Goal: Information Seeking & Learning: Find specific fact

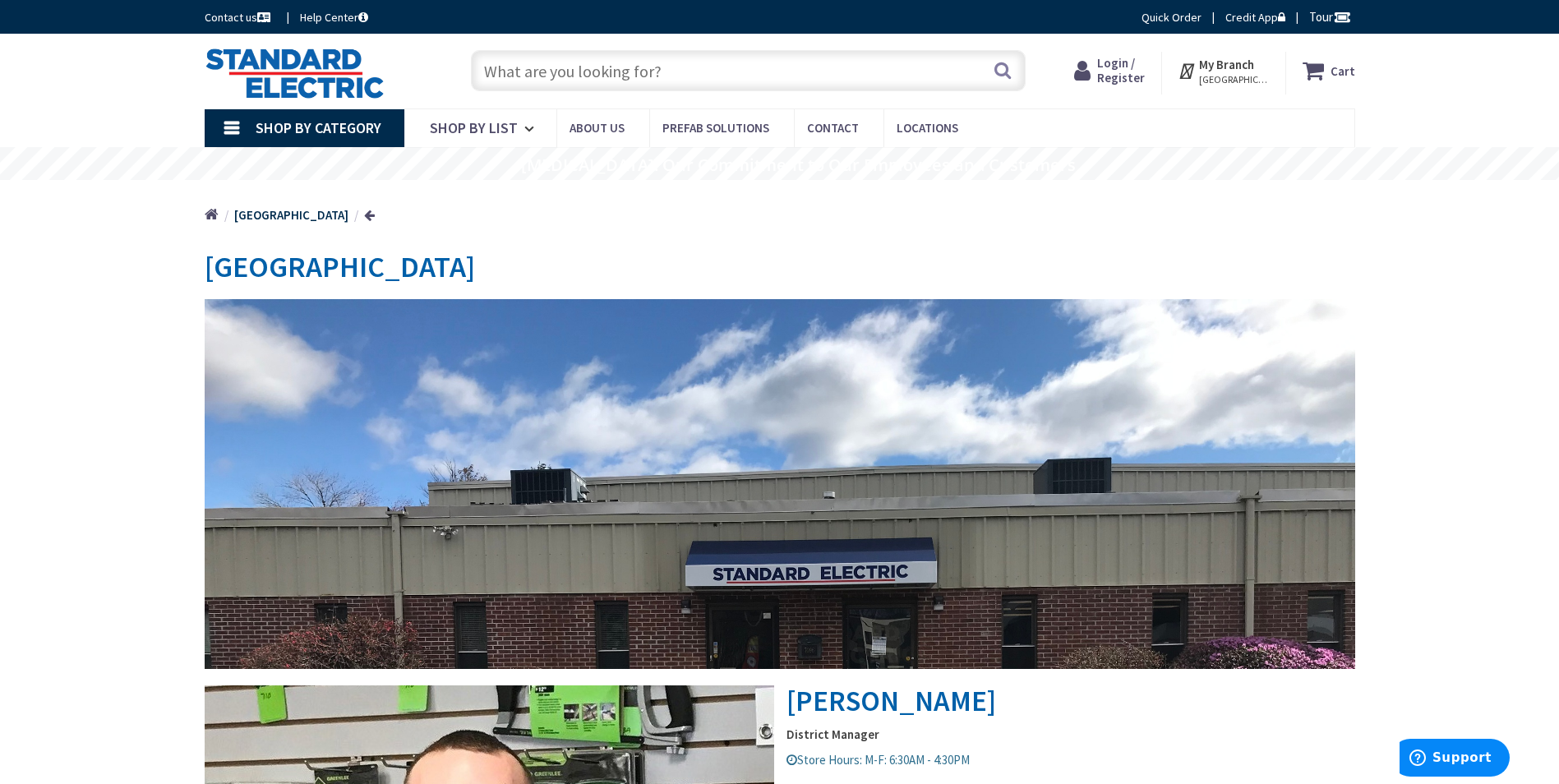
click at [564, 69] on input "text" at bounding box center [748, 71] width 554 height 41
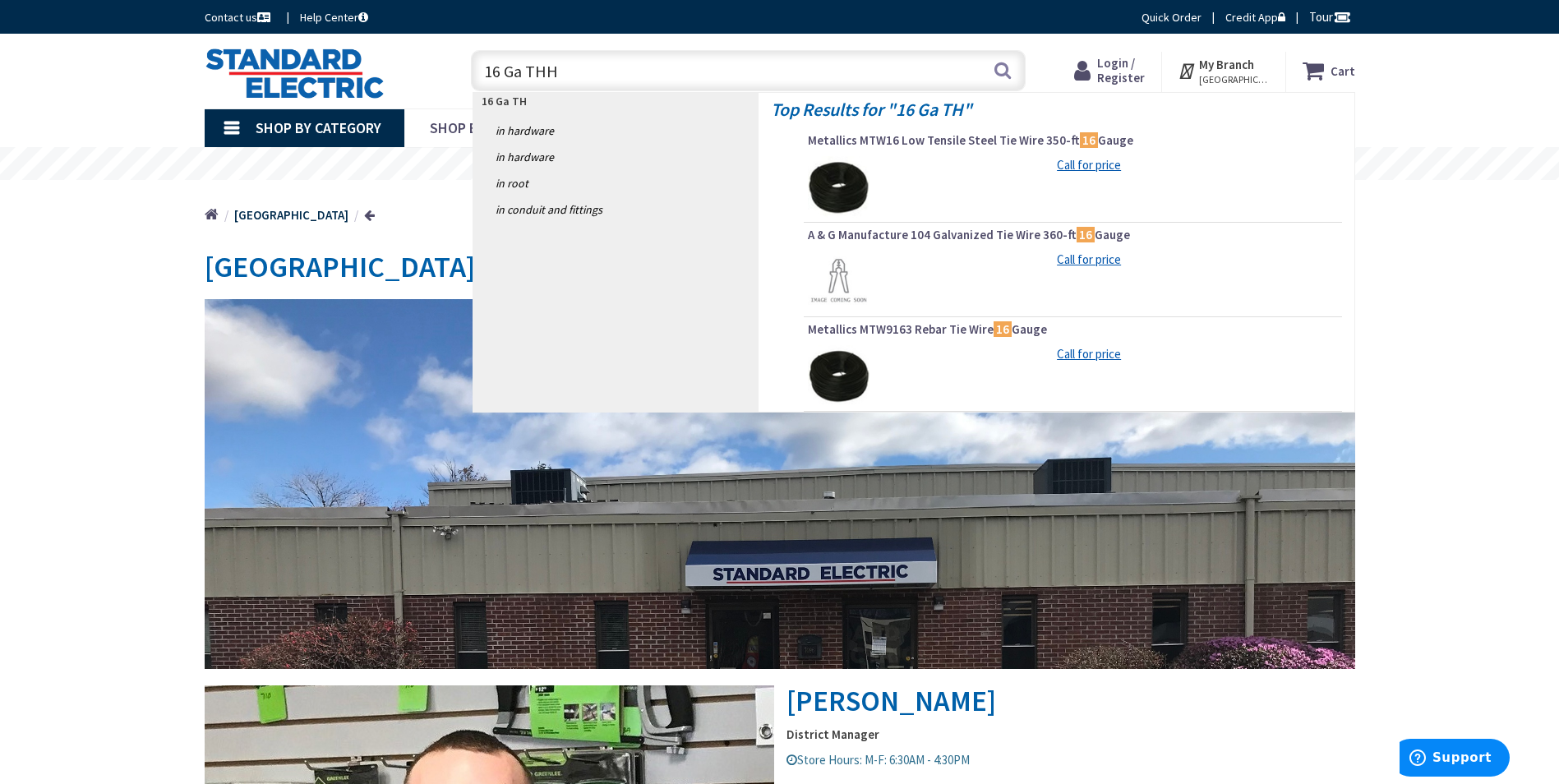
type input "16 Ga THHN"
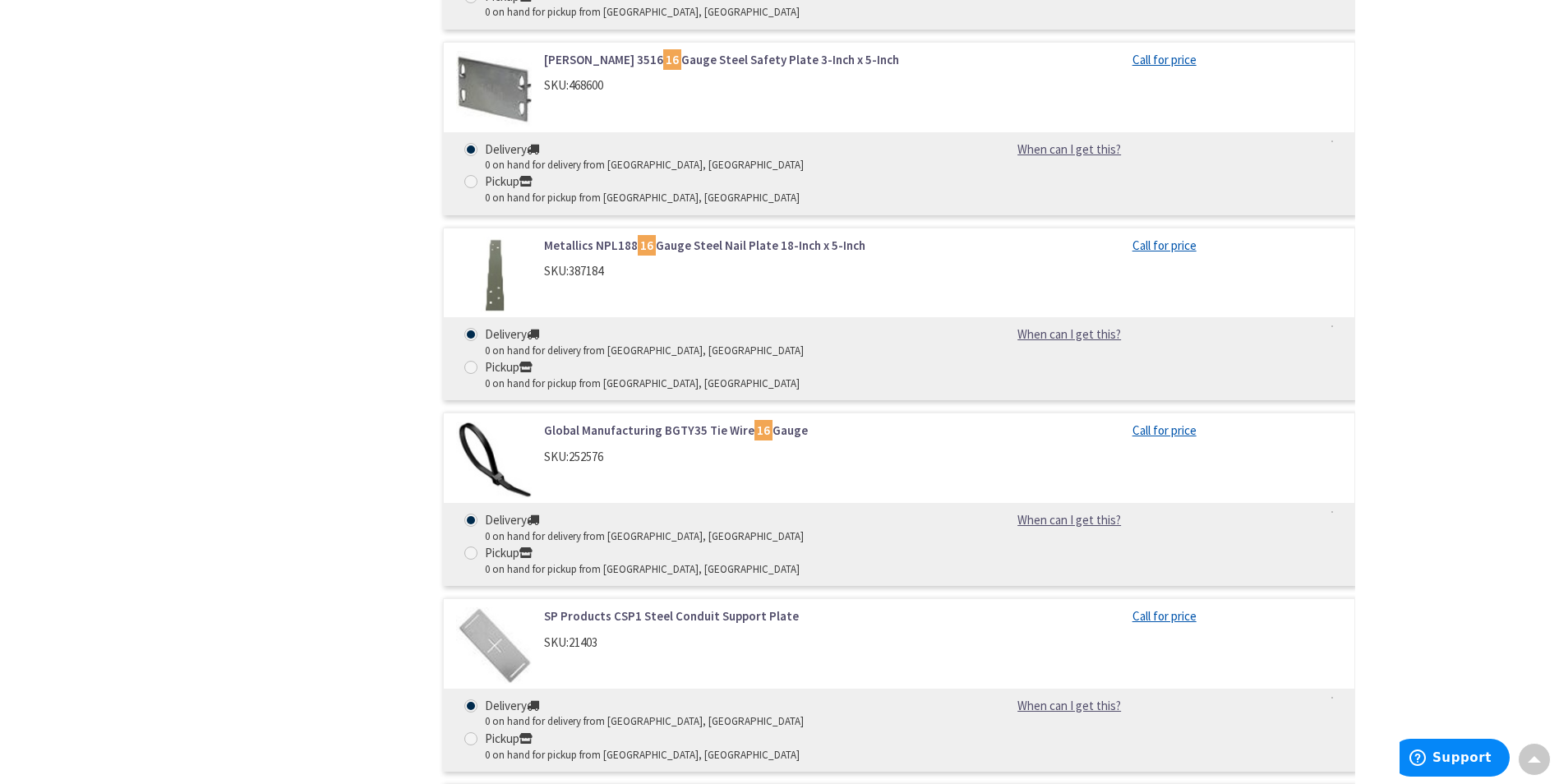
scroll to position [4025, 0]
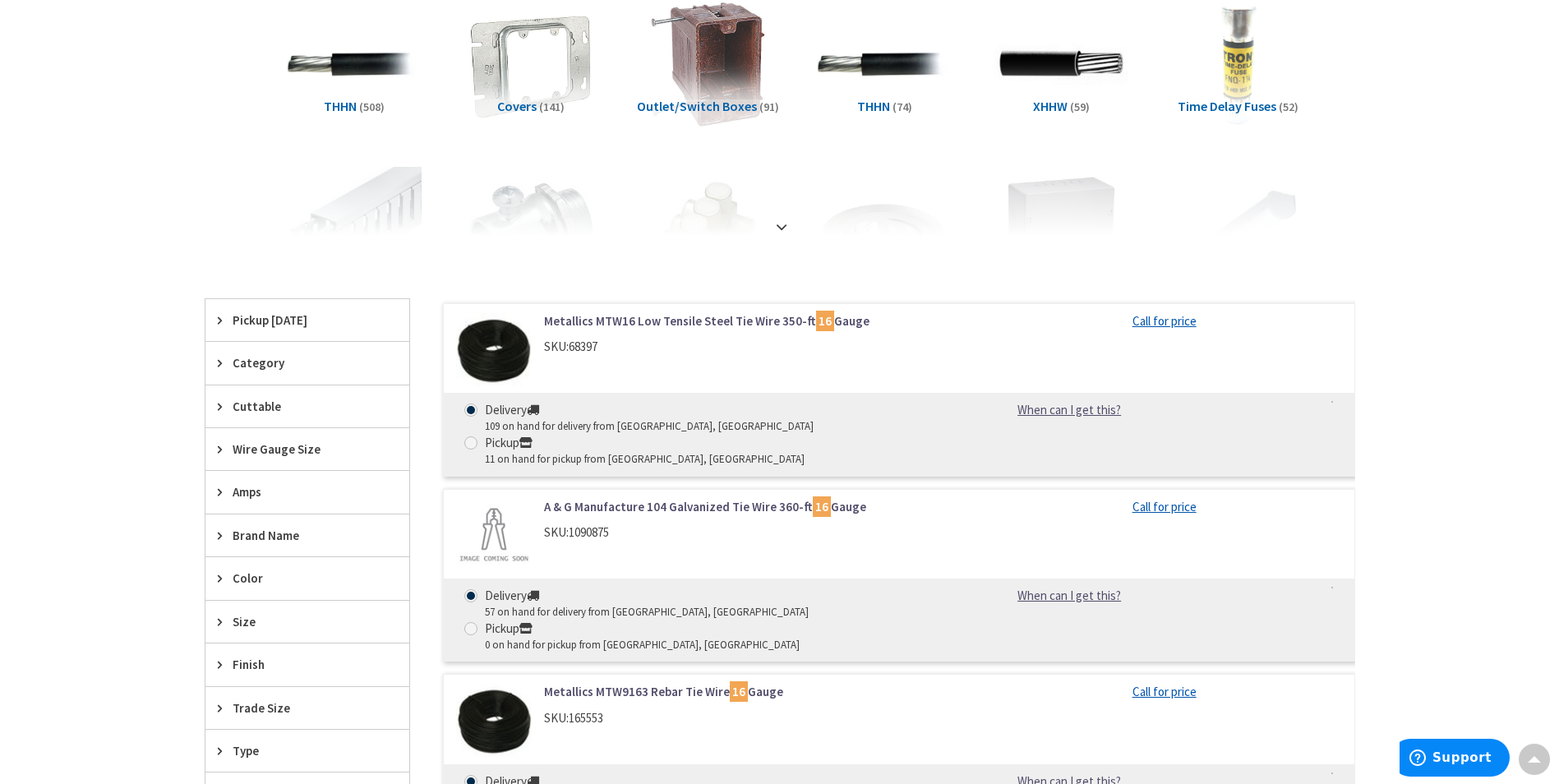
scroll to position [0, 0]
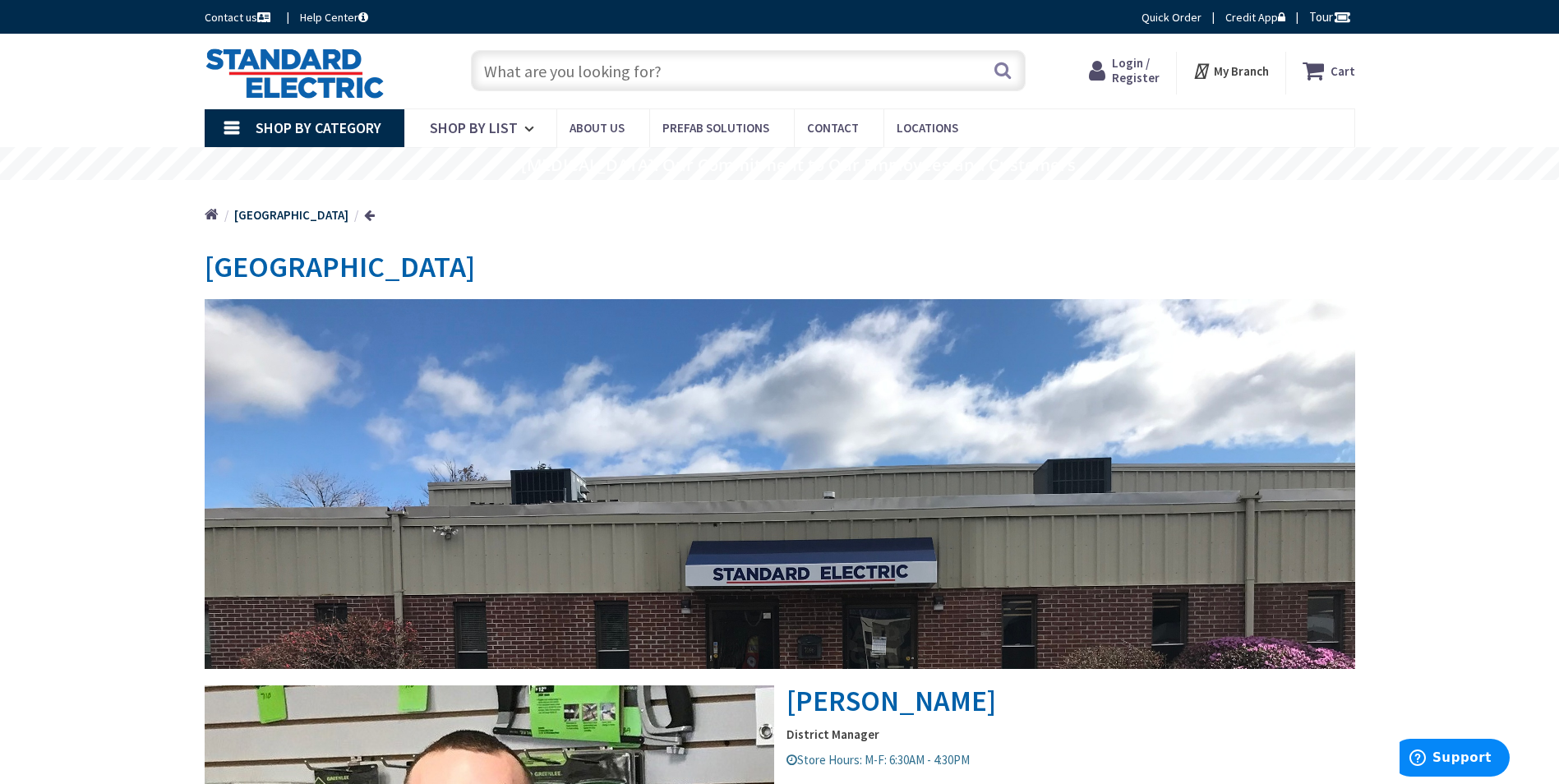
click at [679, 69] on input "text" at bounding box center [748, 71] width 554 height 41
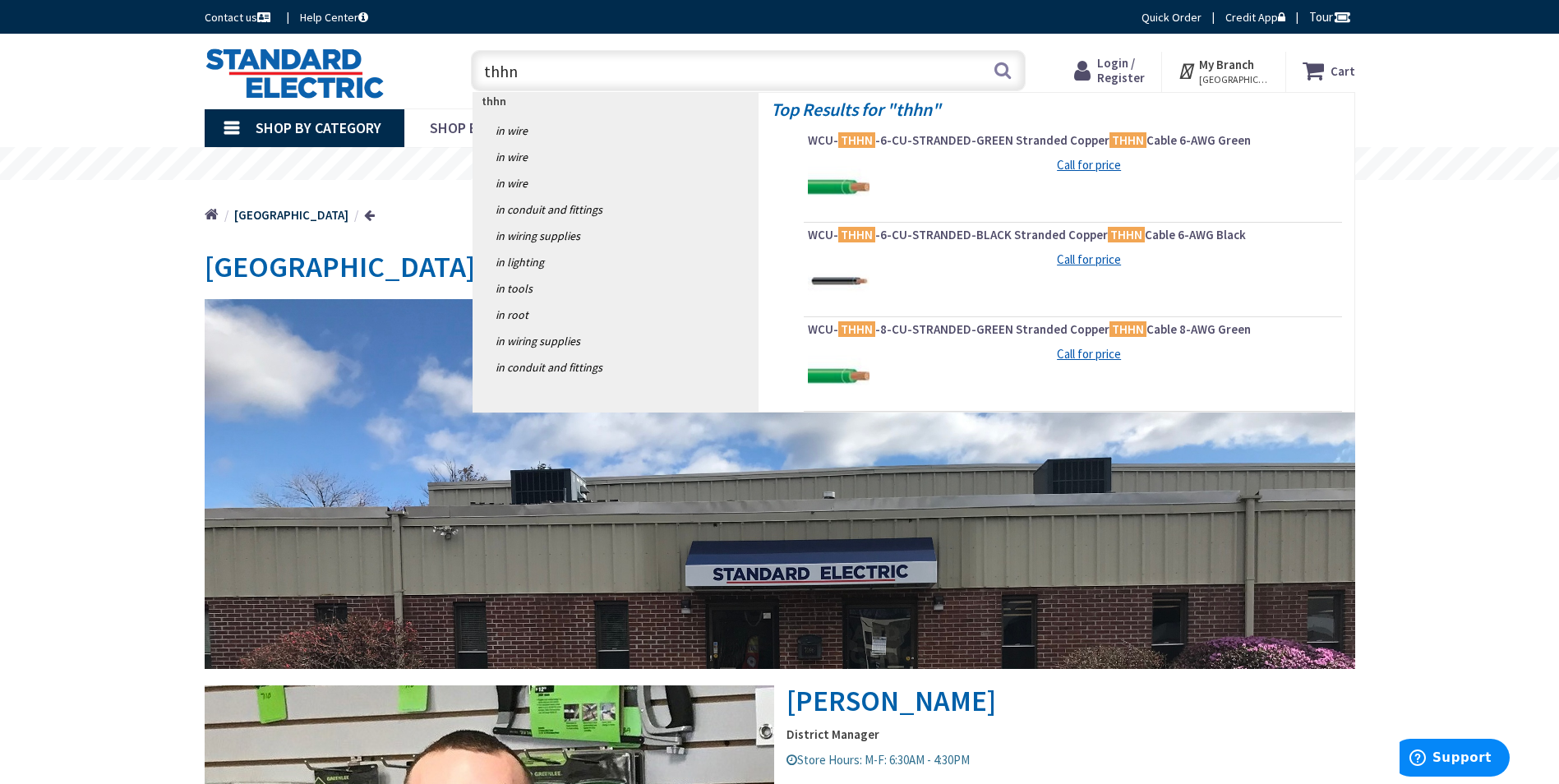
type input "thhn"
